Goal: Find specific page/section: Find specific page/section

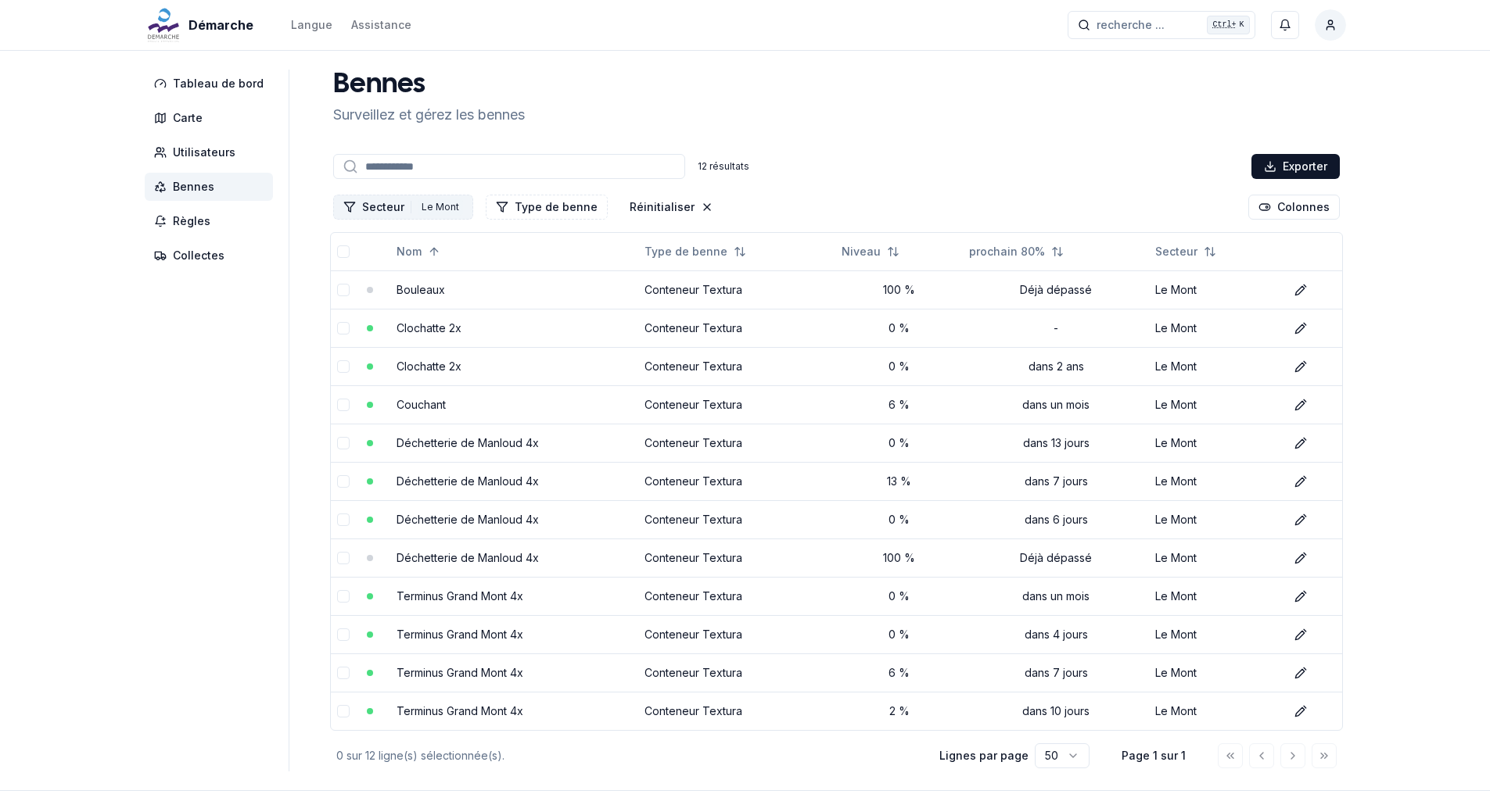
click at [428, 206] on div "Le Mont" at bounding box center [440, 207] width 46 height 17
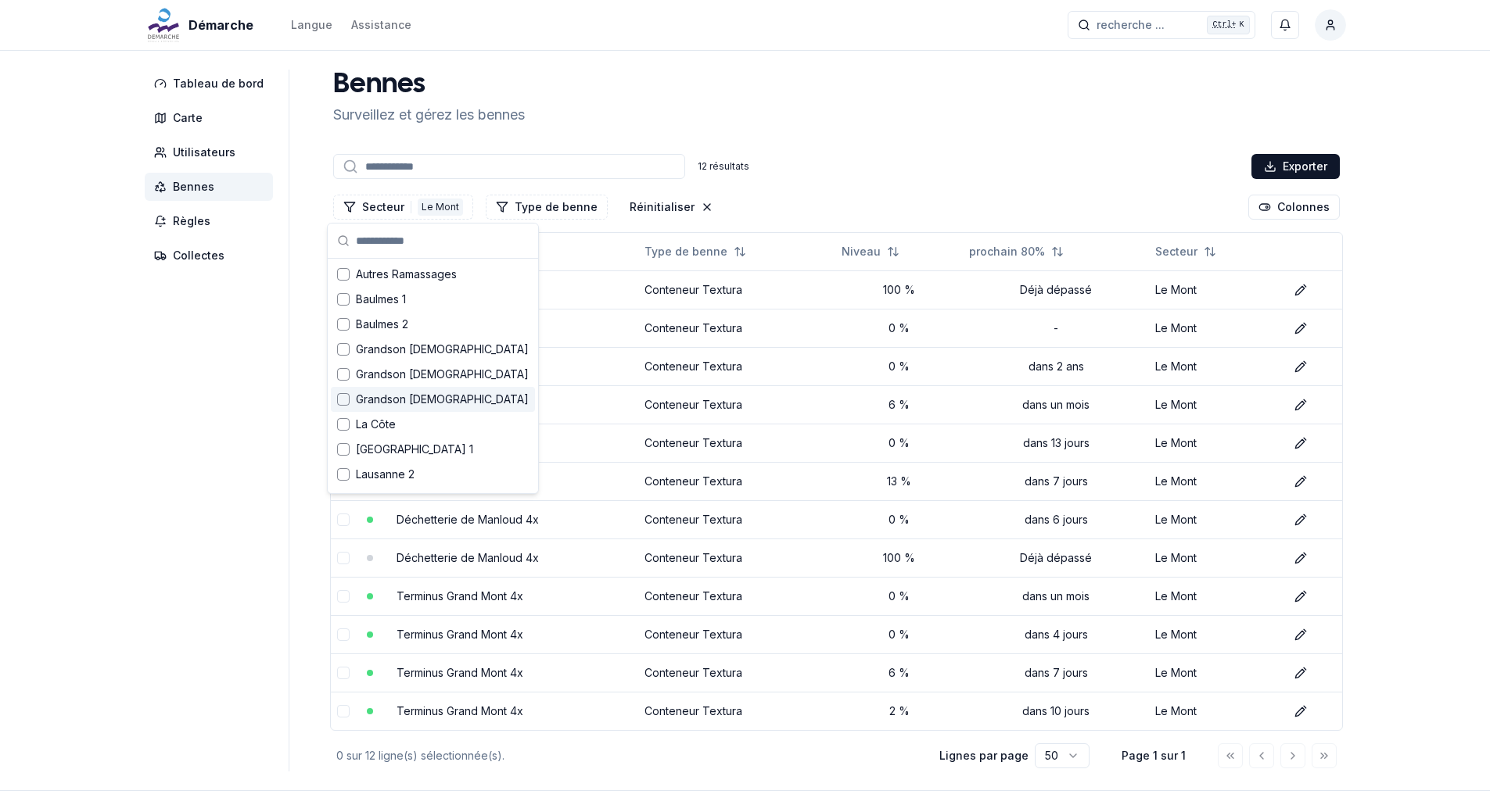
scroll to position [78, 0]
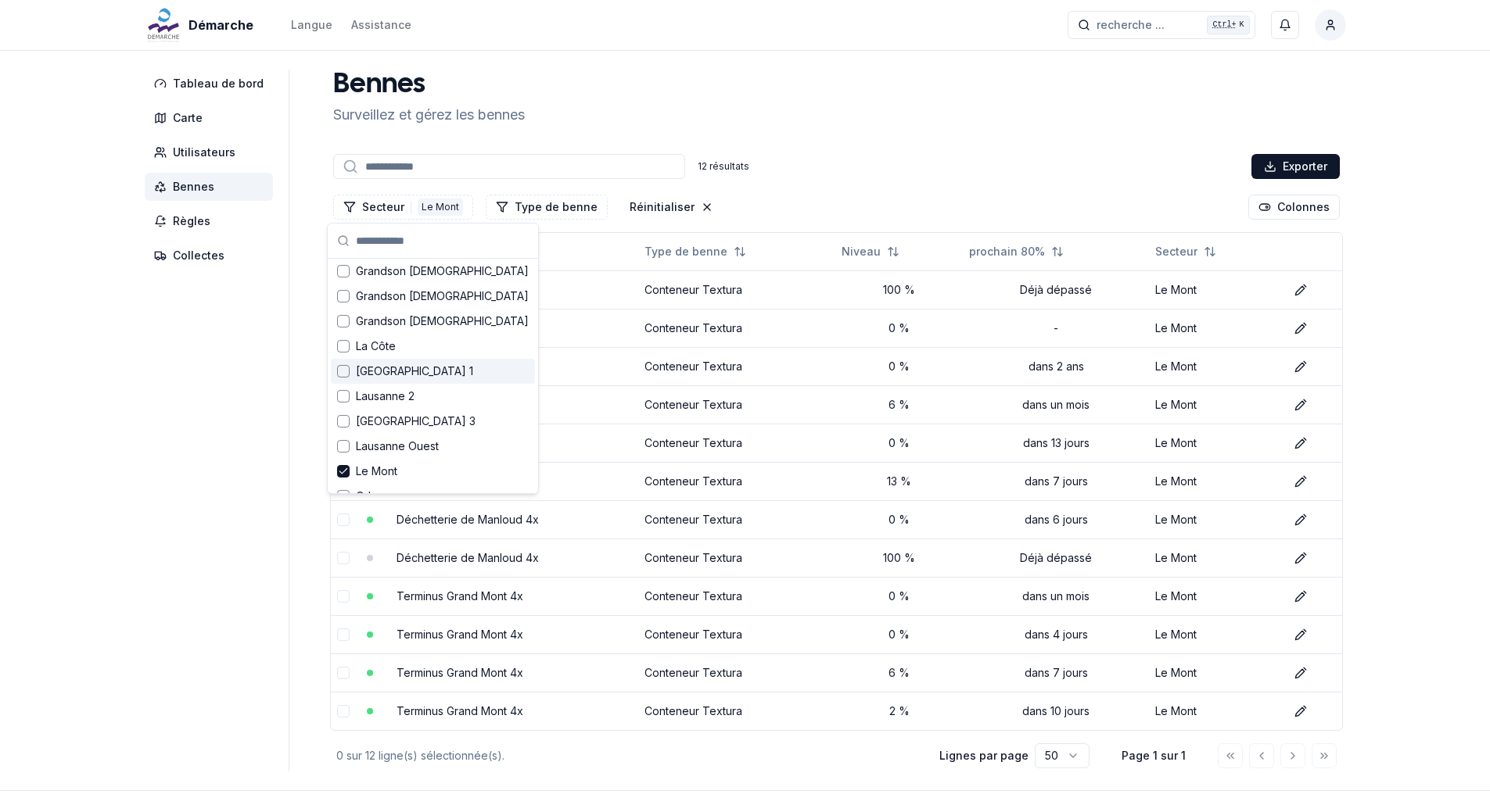
click at [341, 376] on div "Suggestions" at bounding box center [343, 371] width 13 height 13
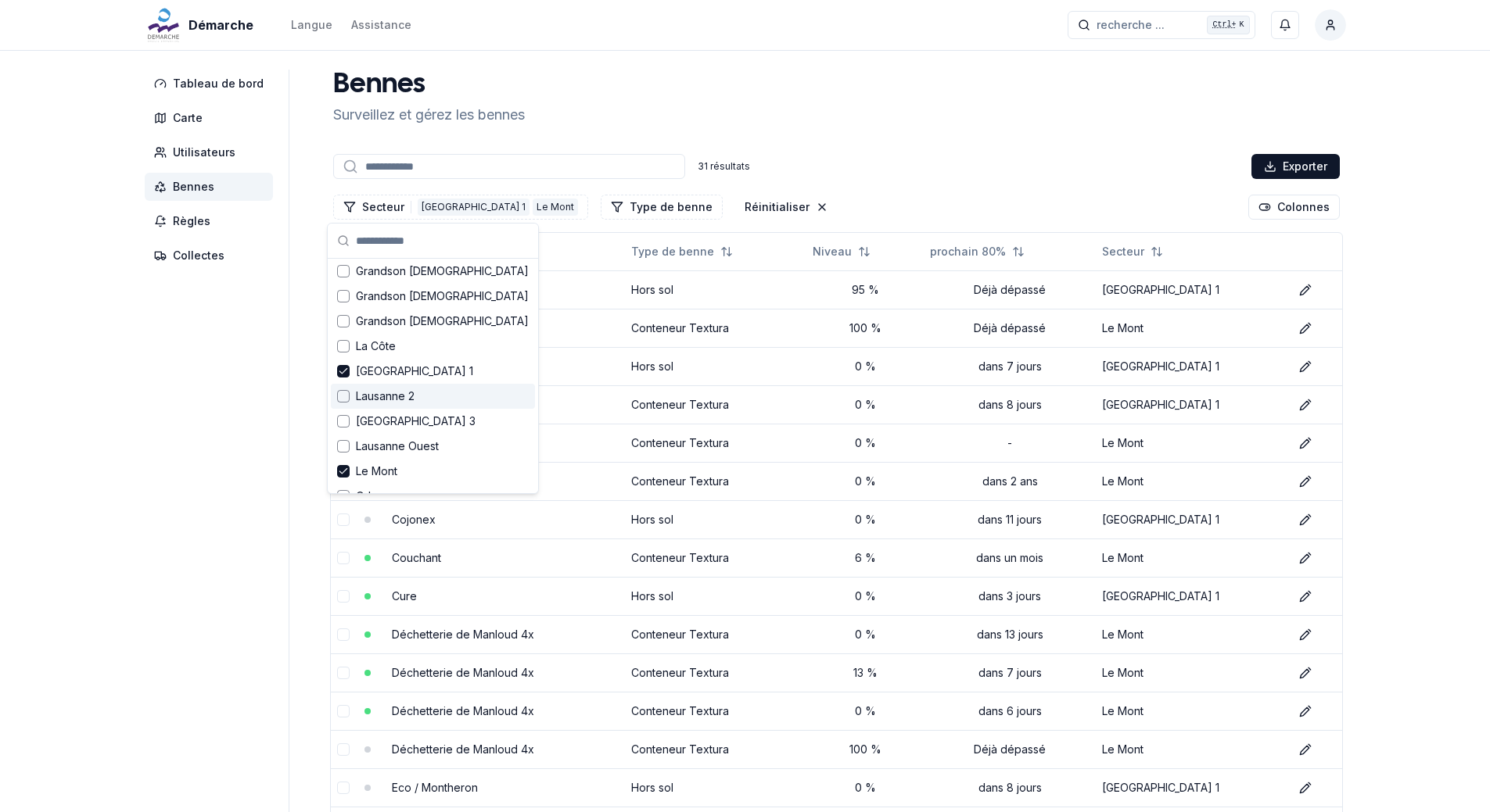
click at [346, 404] on div "Lausanne 2" at bounding box center [432, 397] width 204 height 25
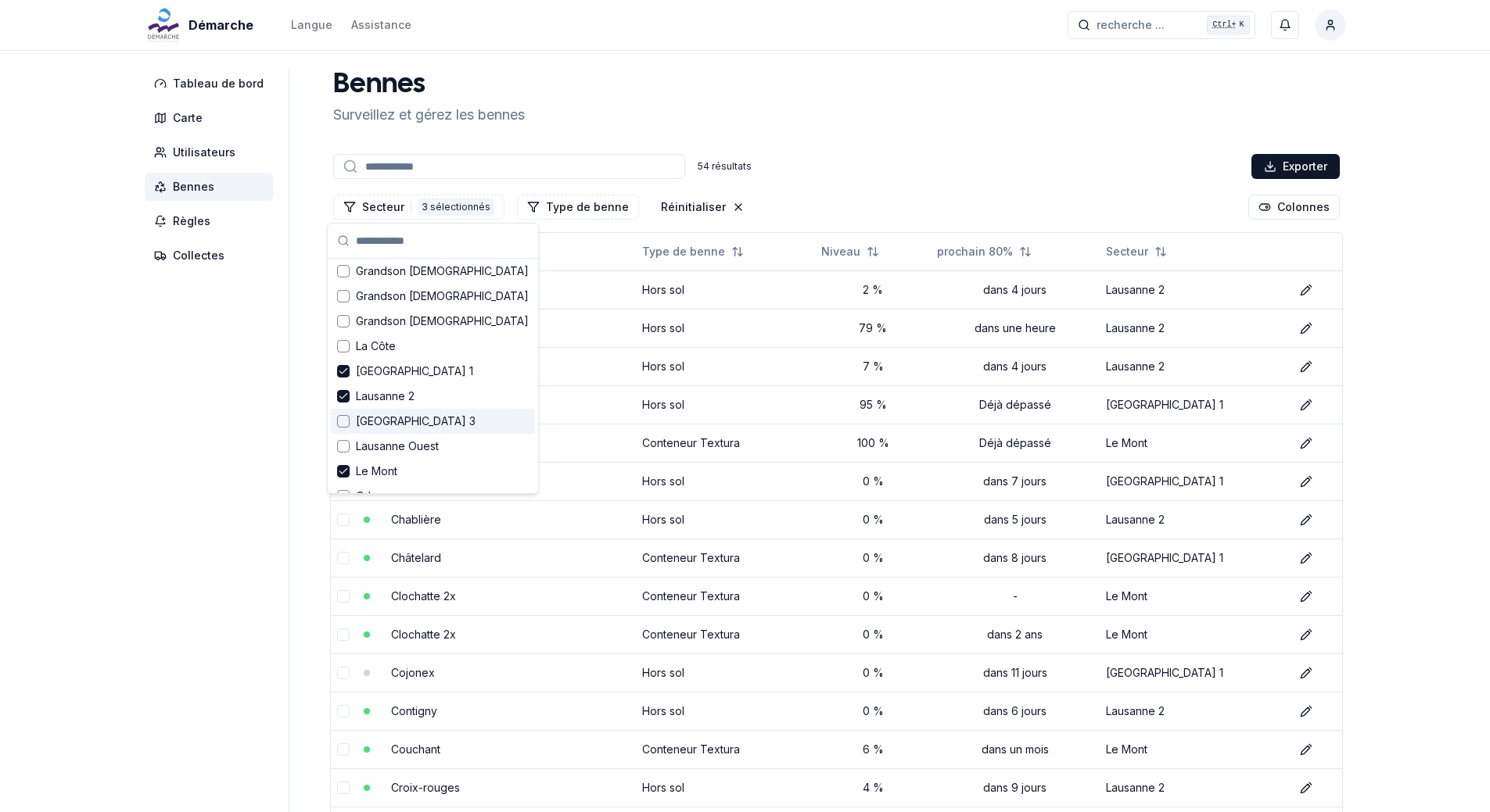
click at [349, 420] on div "Suggestions" at bounding box center [343, 421] width 13 height 13
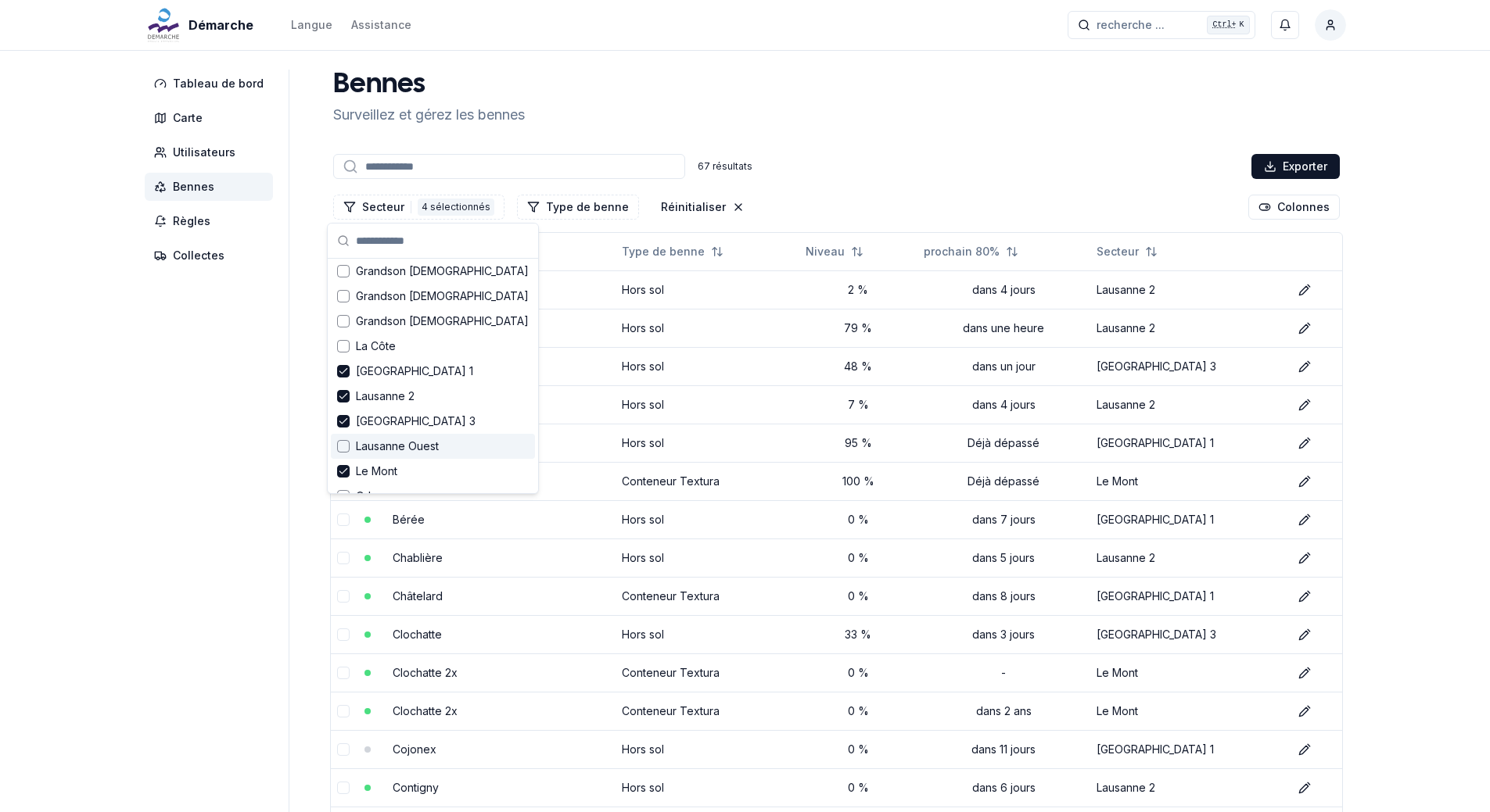
click at [342, 446] on div "Suggestions" at bounding box center [343, 446] width 13 height 13
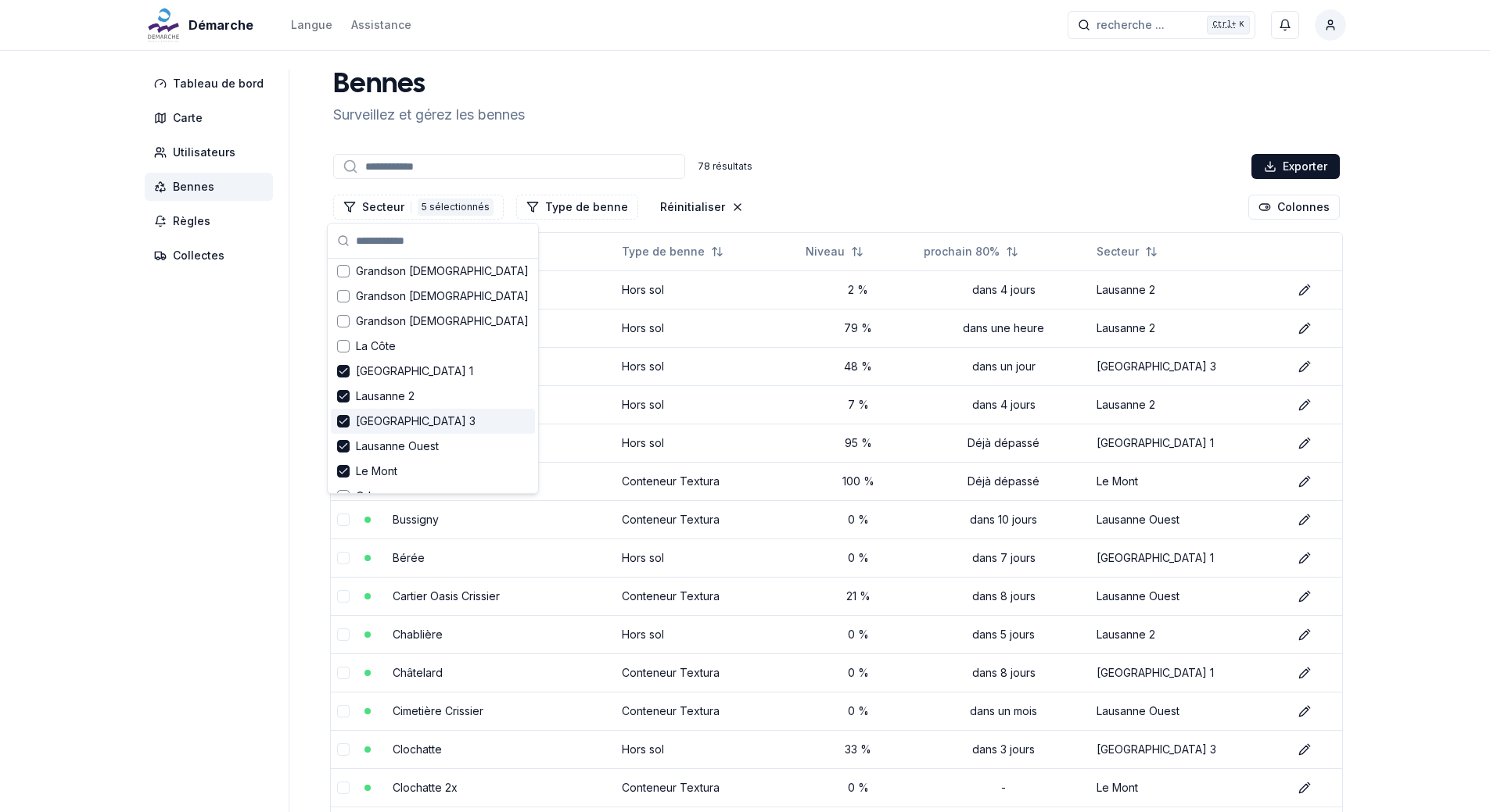
scroll to position [0, 0]
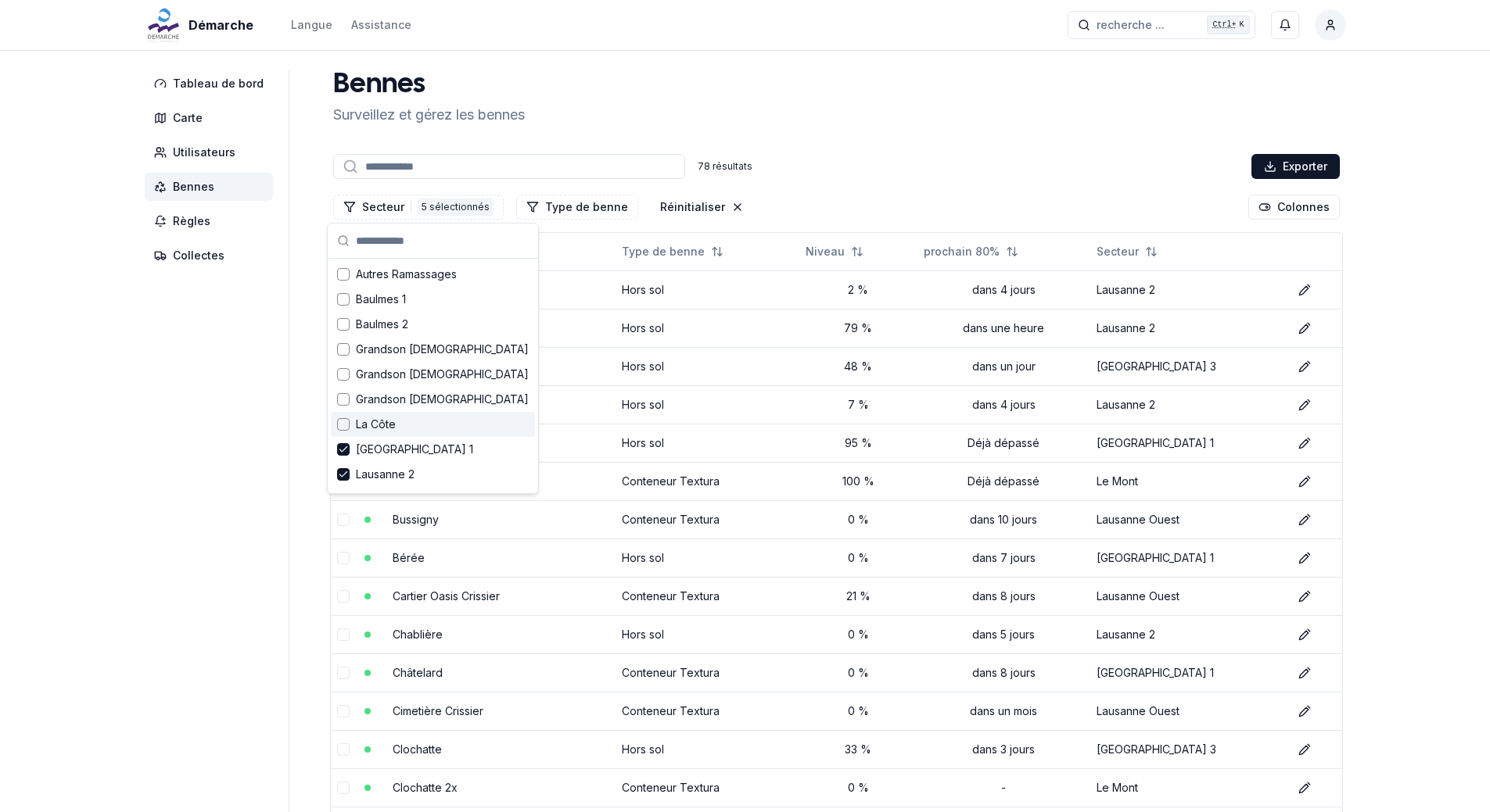
click at [341, 427] on div "Suggestions" at bounding box center [343, 424] width 13 height 13
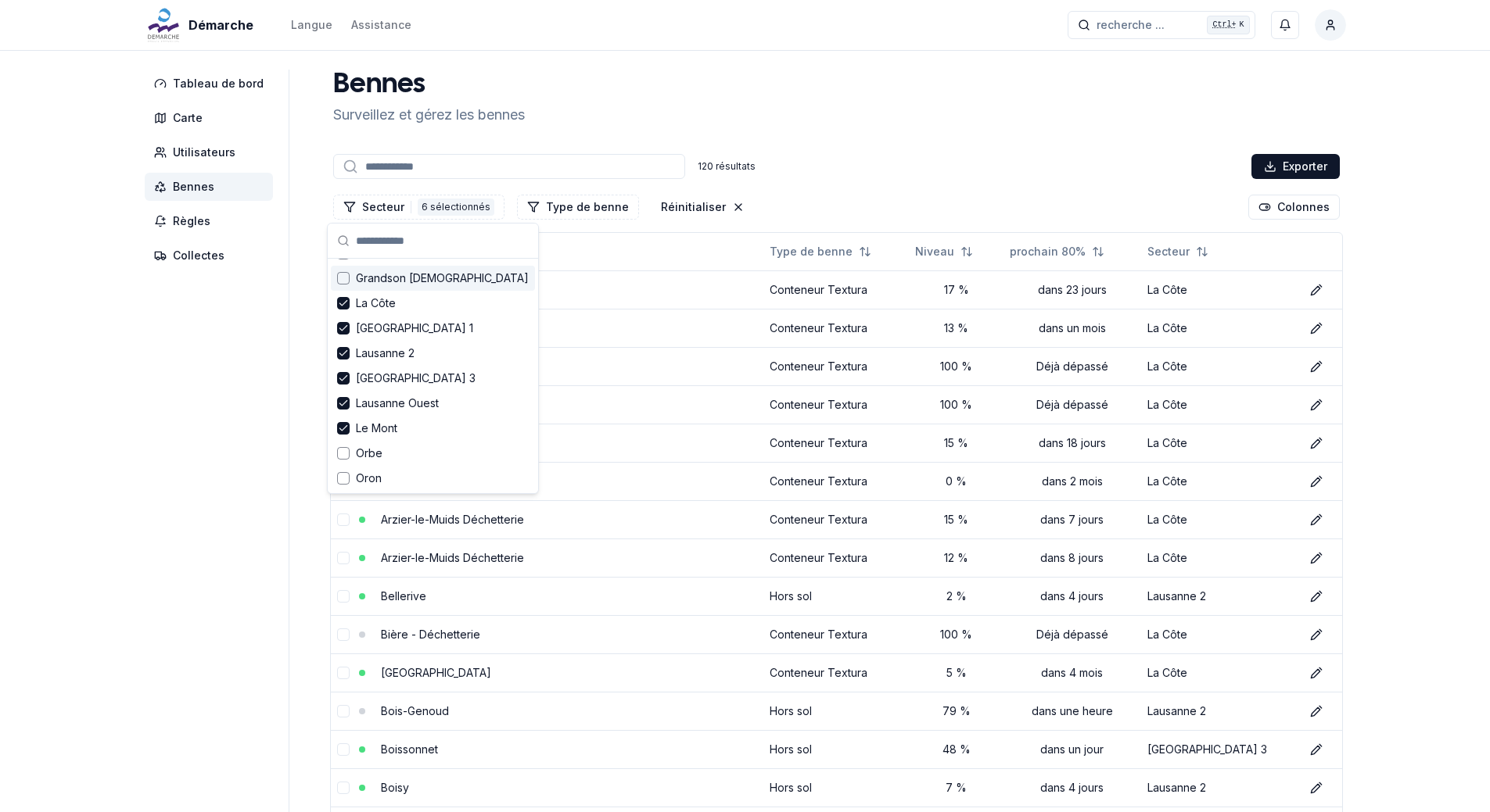
scroll to position [157, 0]
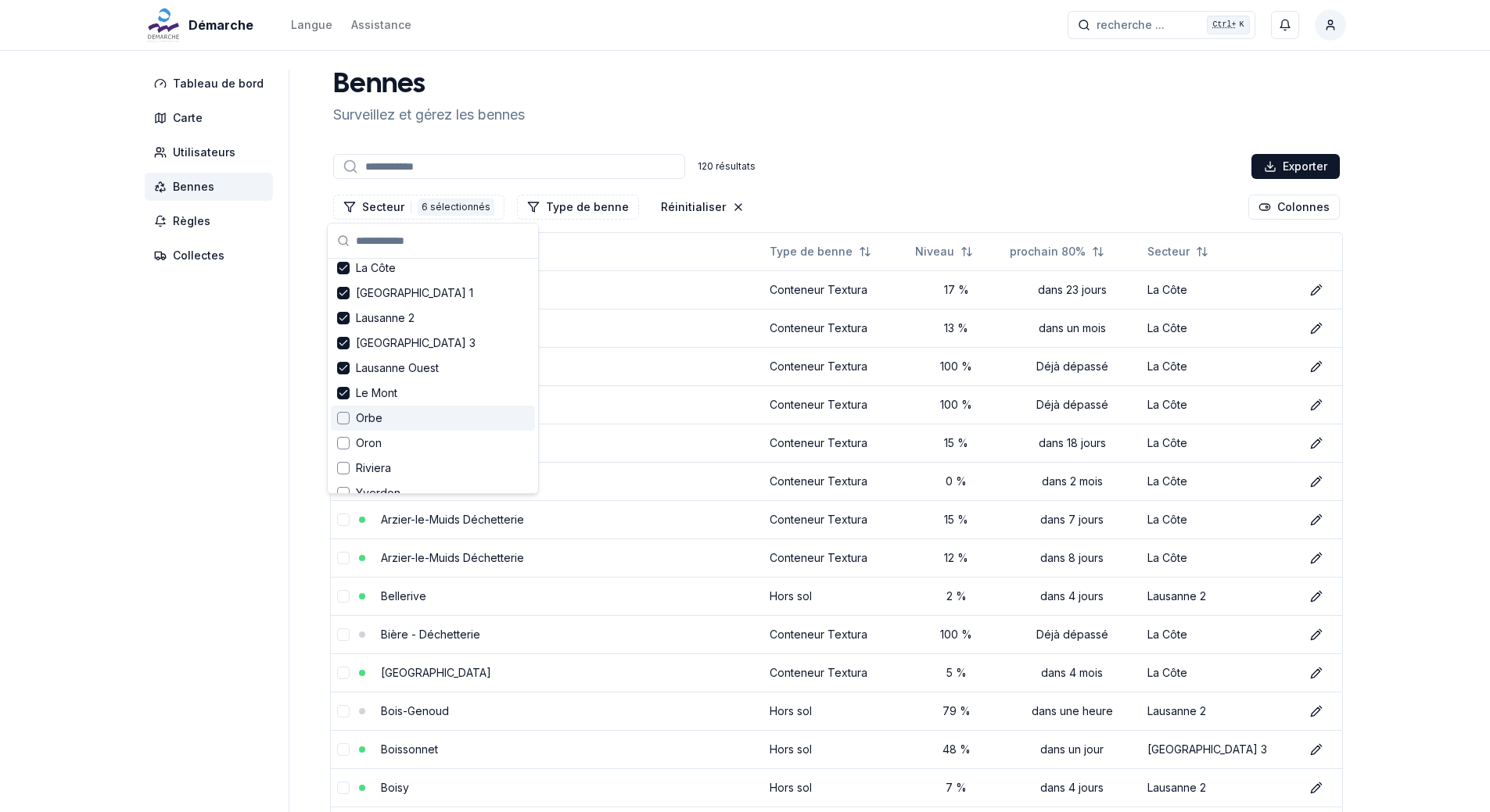
click at [344, 415] on div "Suggestions" at bounding box center [343, 418] width 13 height 13
click at [349, 443] on div "Suggestions" at bounding box center [343, 443] width 13 height 13
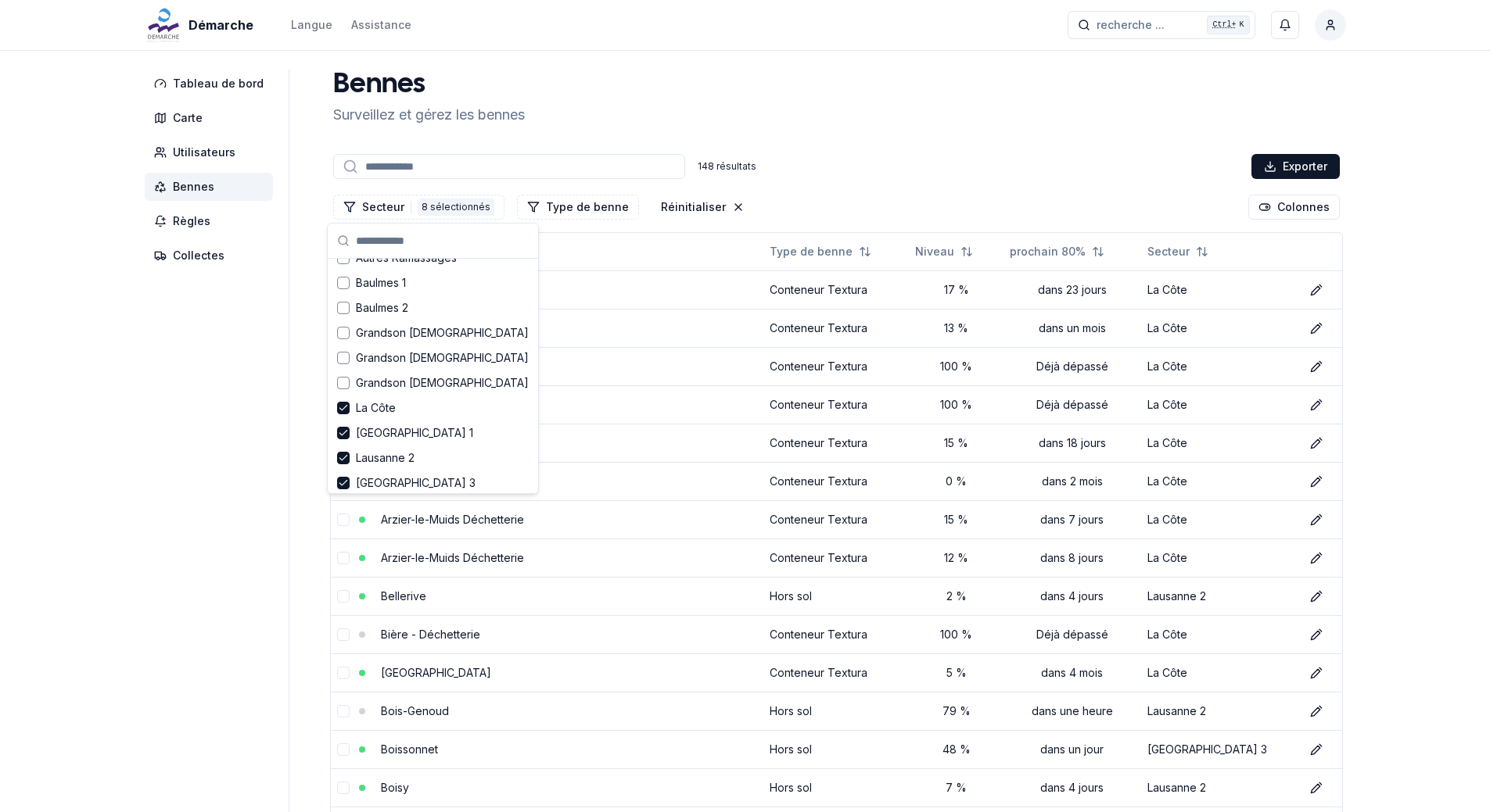
scroll to position [0, 0]
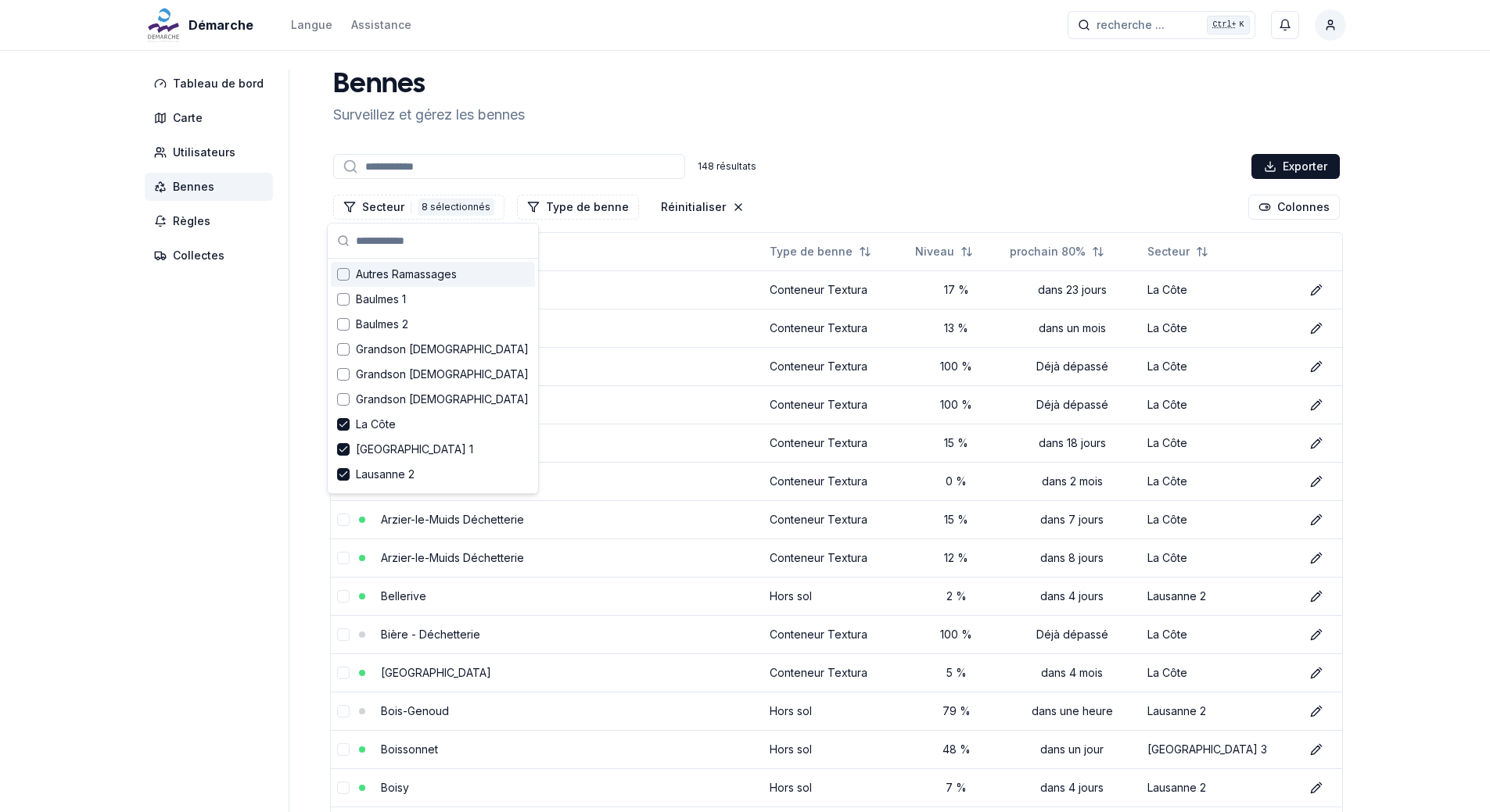
click at [345, 275] on div "Suggestions" at bounding box center [343, 274] width 13 height 13
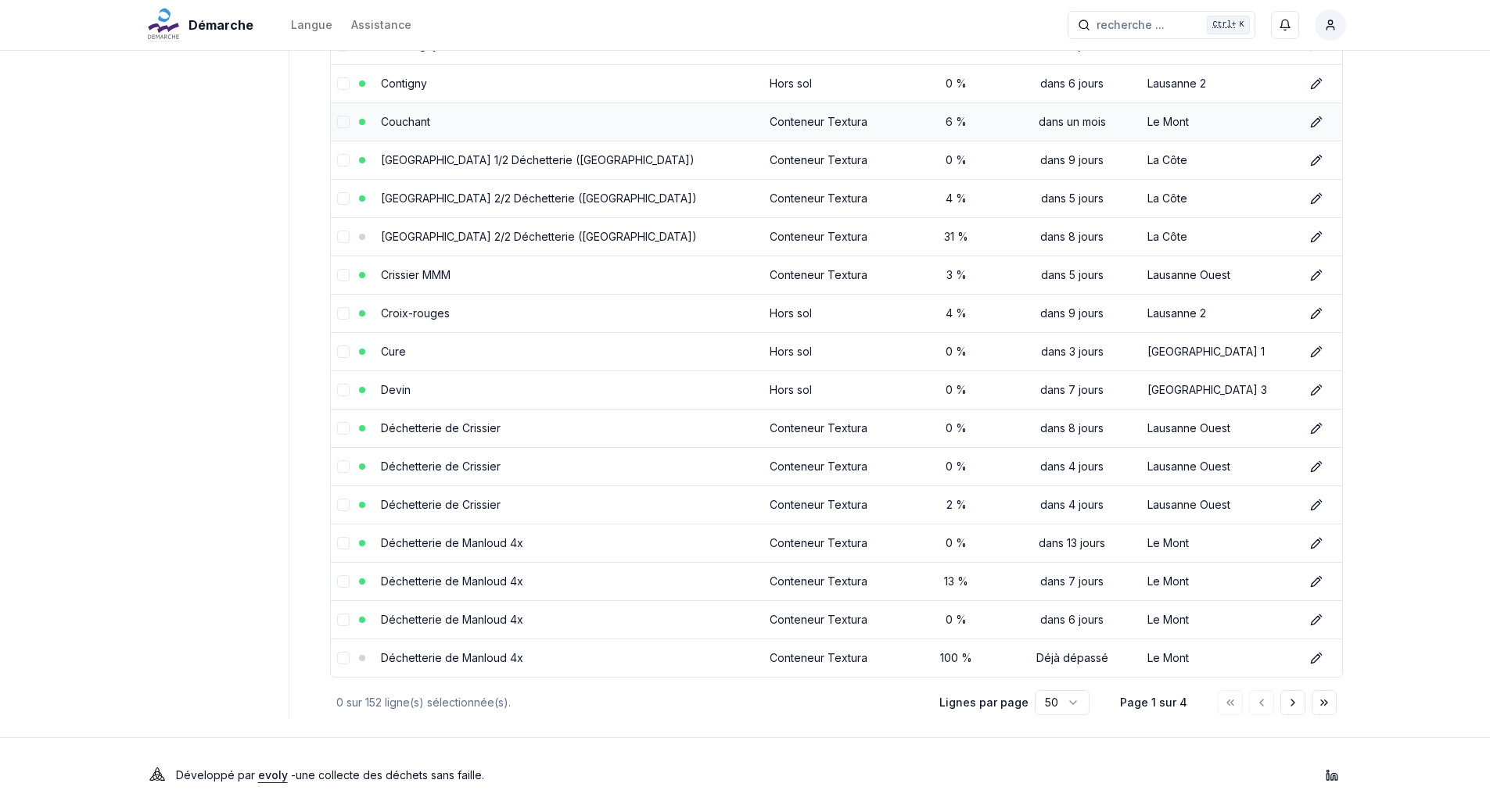
scroll to position [1509, 0]
click at [1288, 702] on icon "Aller à la page suivante" at bounding box center [1292, 702] width 13 height 13
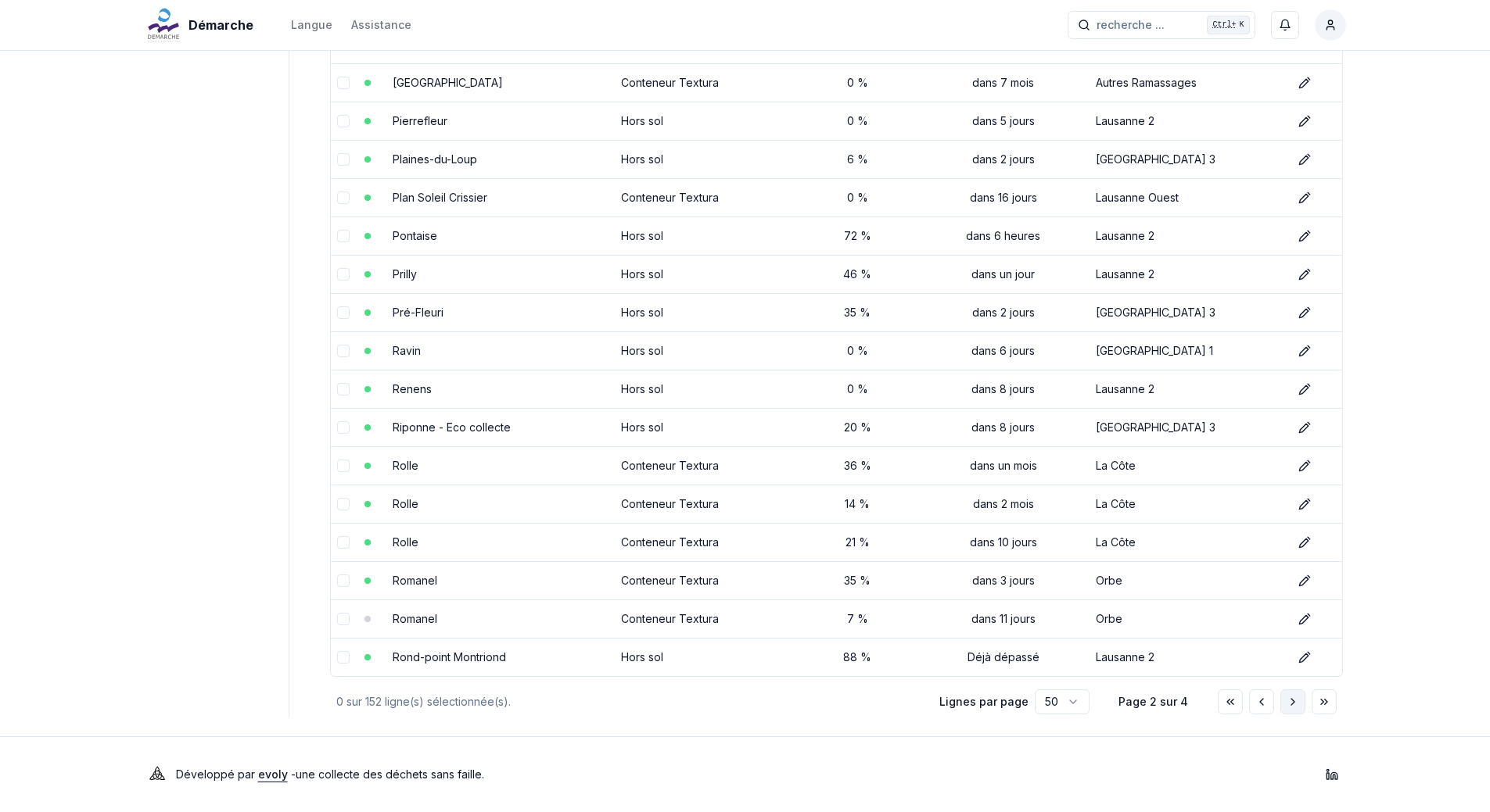
click at [1294, 708] on button "Aller à la page suivante" at bounding box center [1293, 702] width 25 height 25
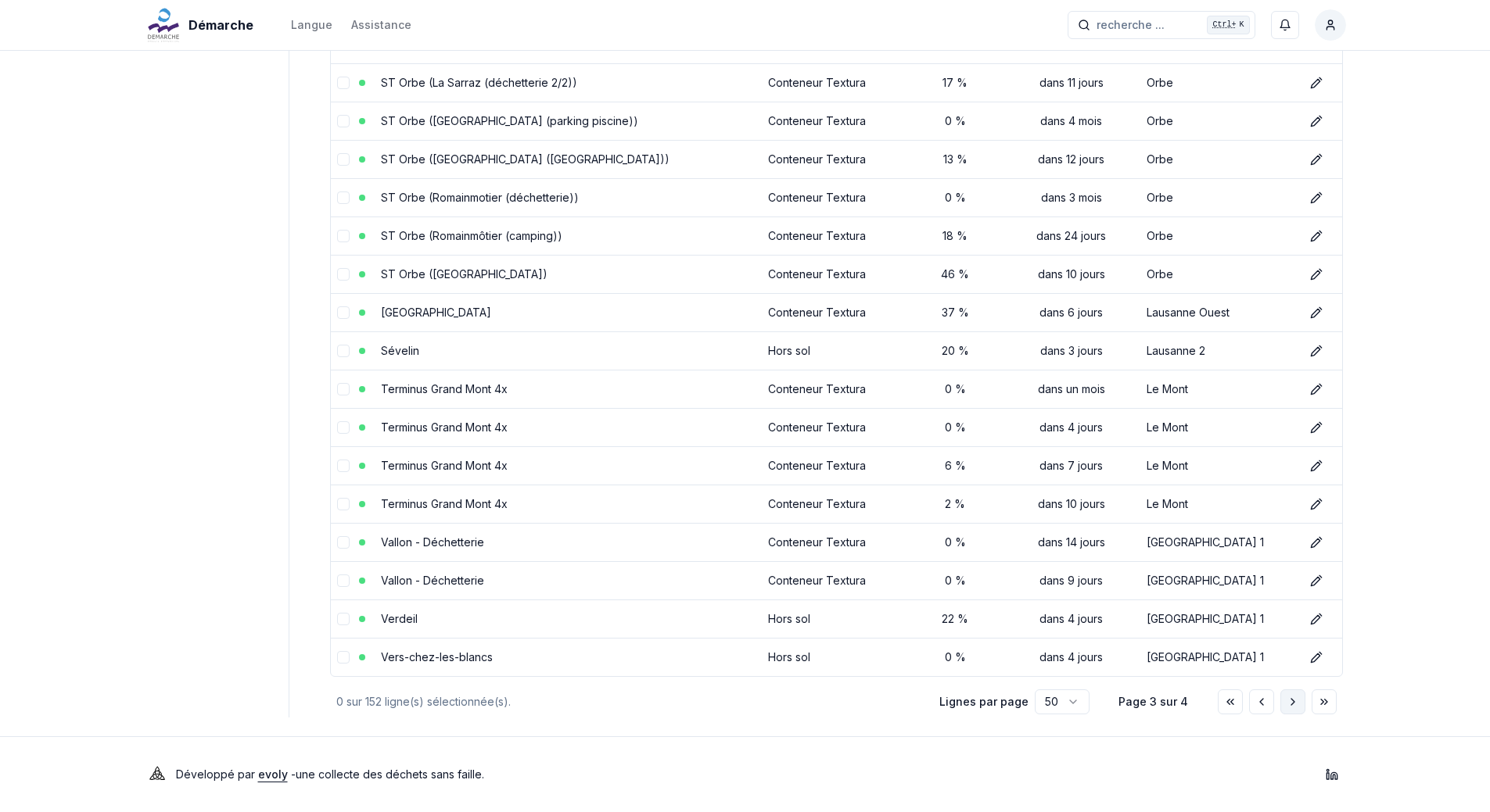
click at [1292, 700] on icon "Aller à la page suivante" at bounding box center [1292, 702] width 13 height 13
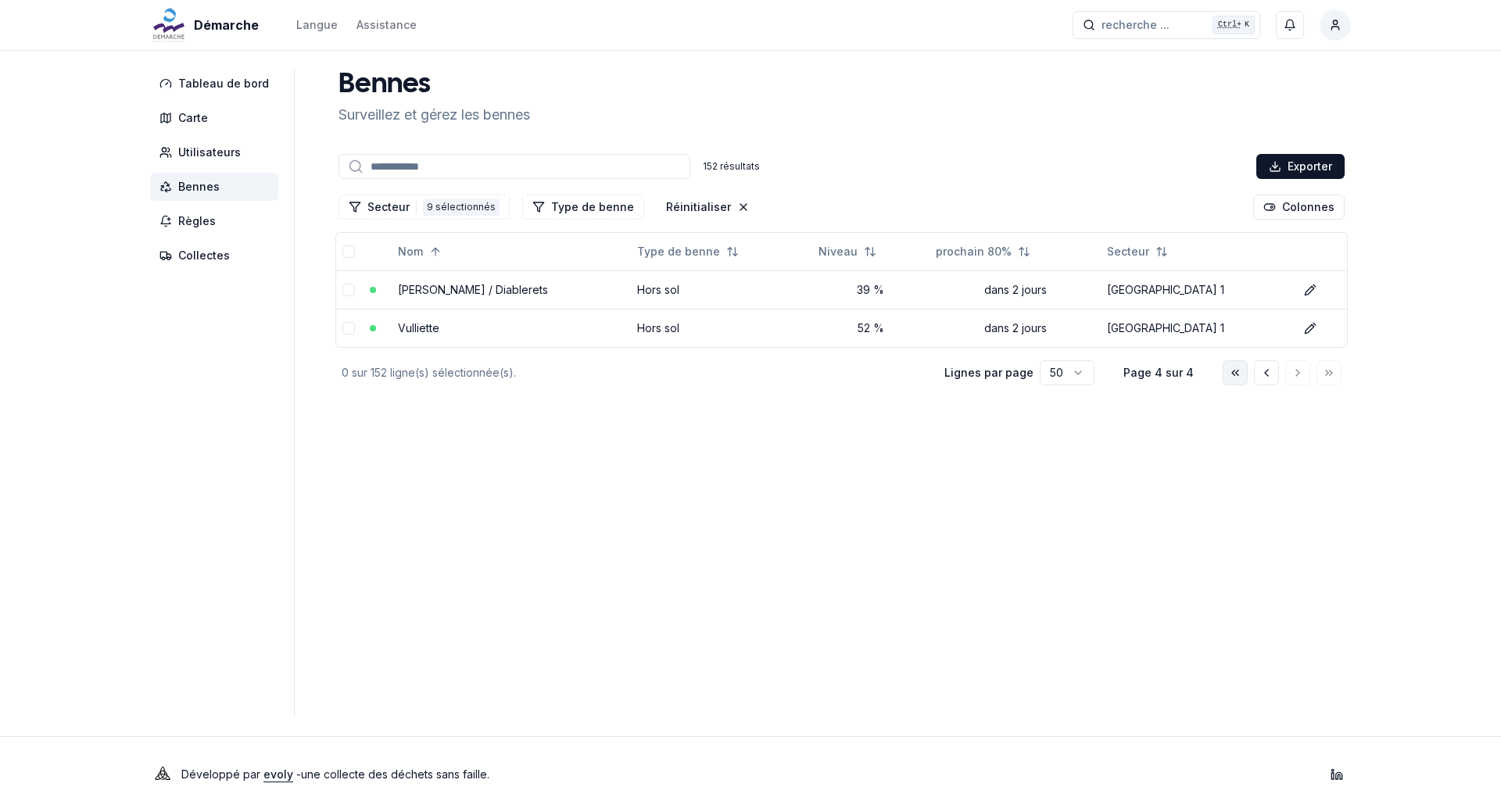
click at [1237, 370] on icon "Aller à la première page" at bounding box center [1236, 372] width 13 height 13
